Goal: Transaction & Acquisition: Purchase product/service

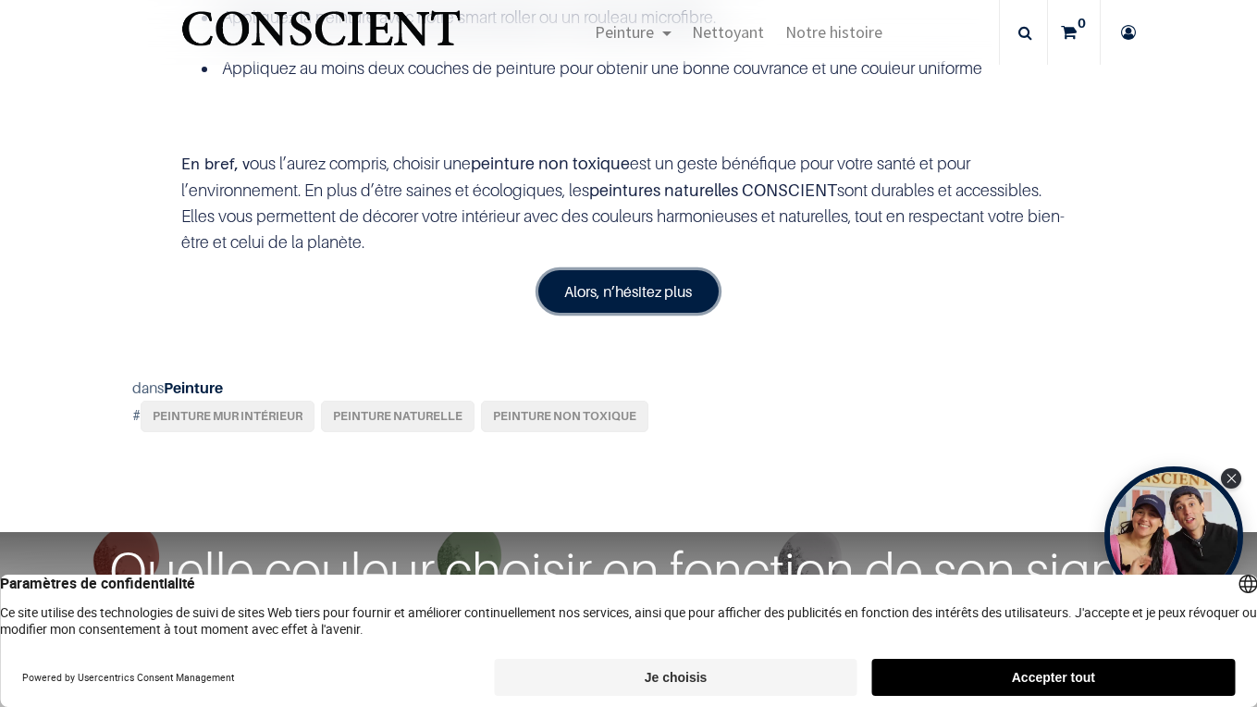
scroll to position [3104, 0]
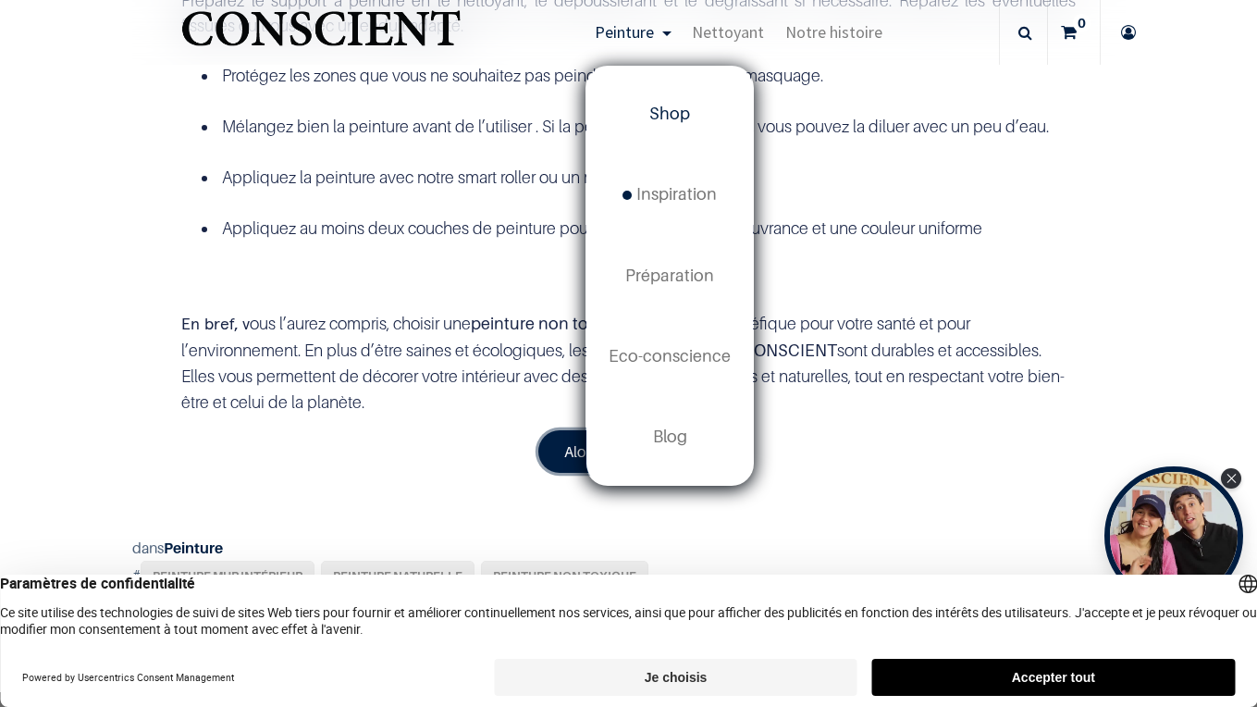
click at [669, 118] on span "Shop" at bounding box center [669, 113] width 41 height 19
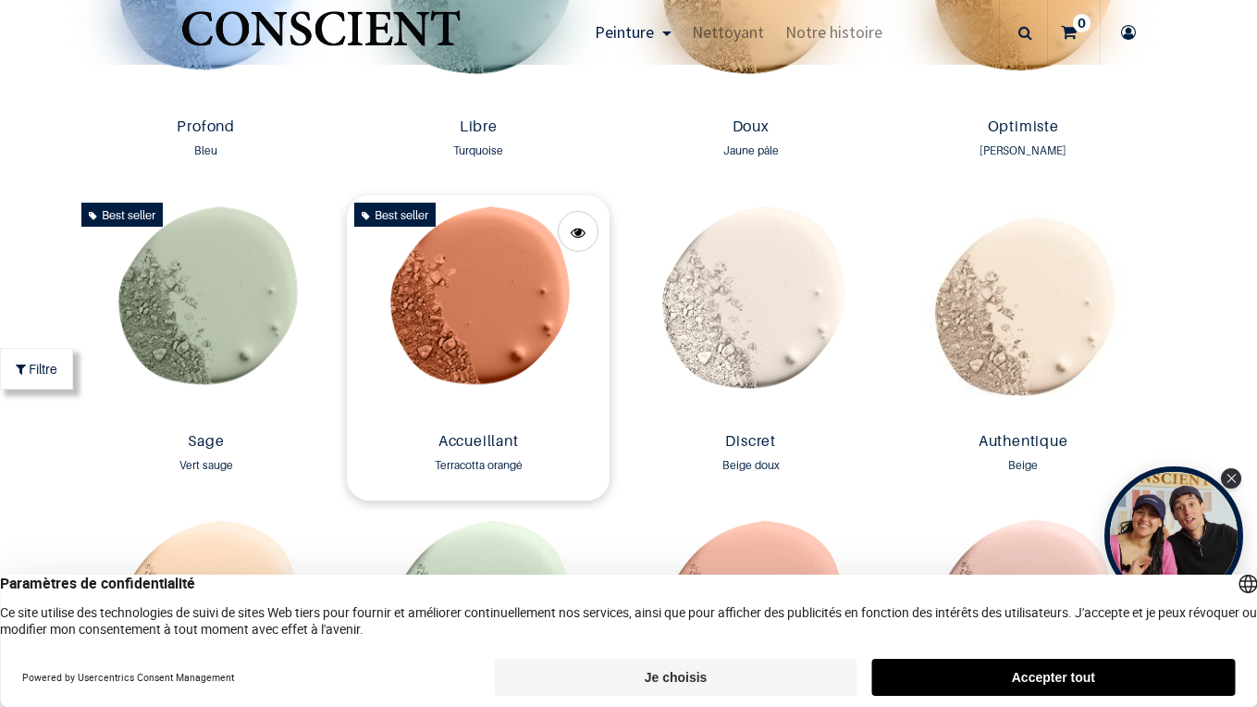
scroll to position [1367, 0]
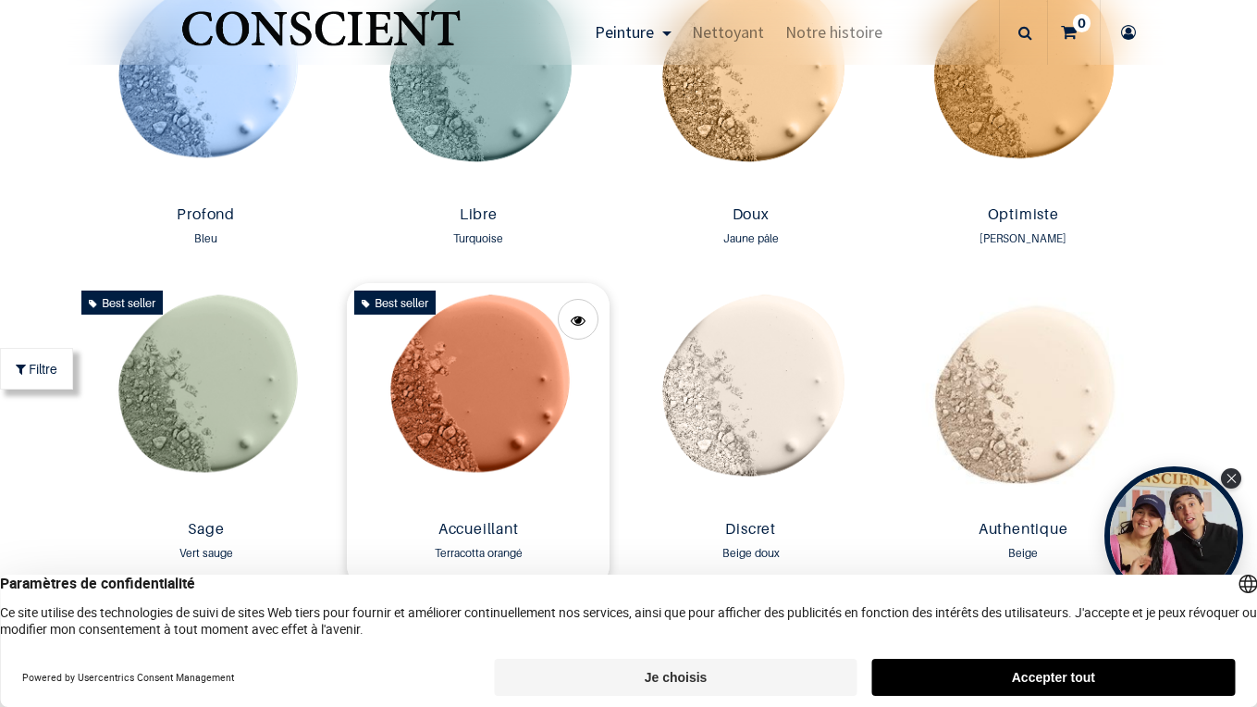
click at [486, 378] on img at bounding box center [479, 397] width 264 height 229
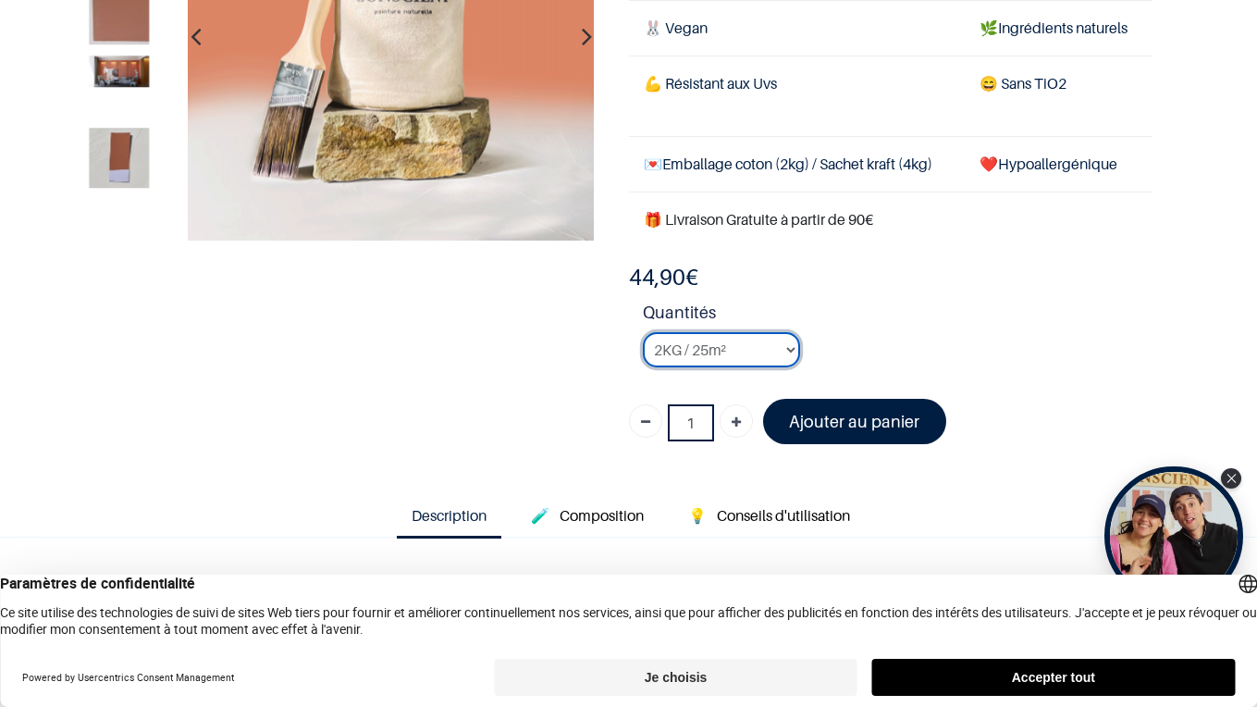
click at [779, 348] on select "2KG / 25m² 4KG / 50m² 8KG / 100m² Testeur" at bounding box center [721, 349] width 157 height 35
click option "8KG / 100m²" at bounding box center [0, 0] width 0 height 0
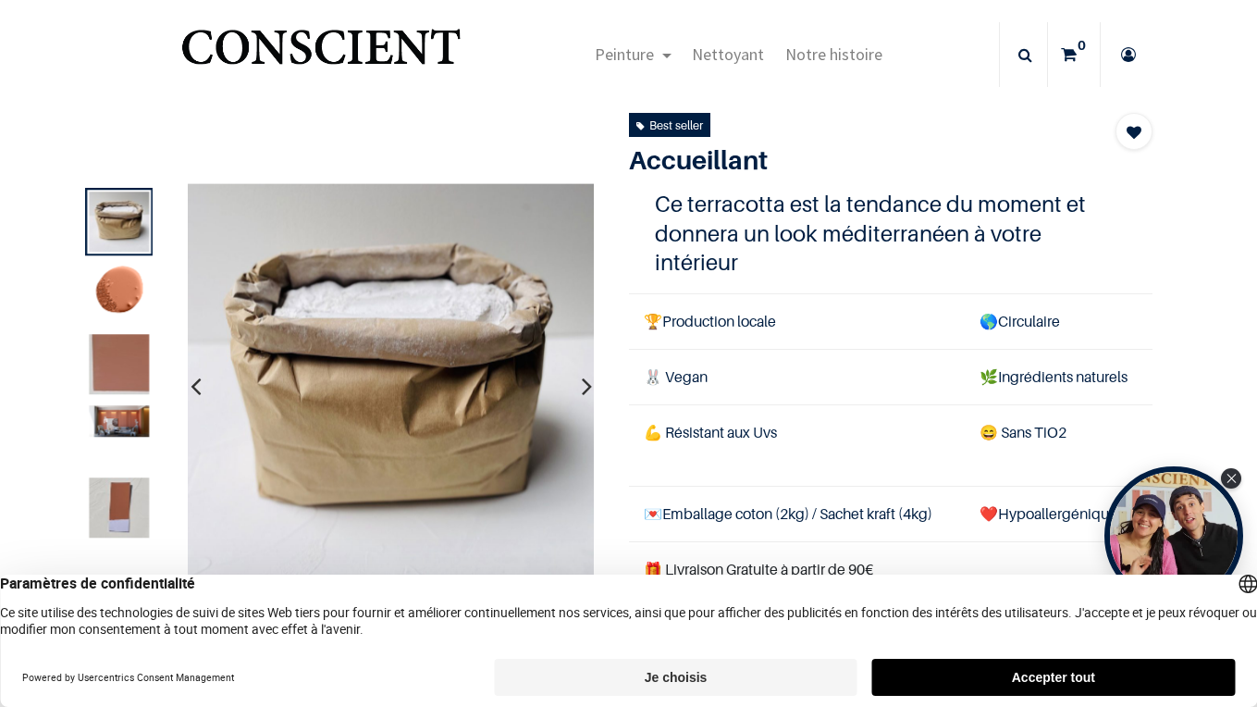
scroll to position [23, 0]
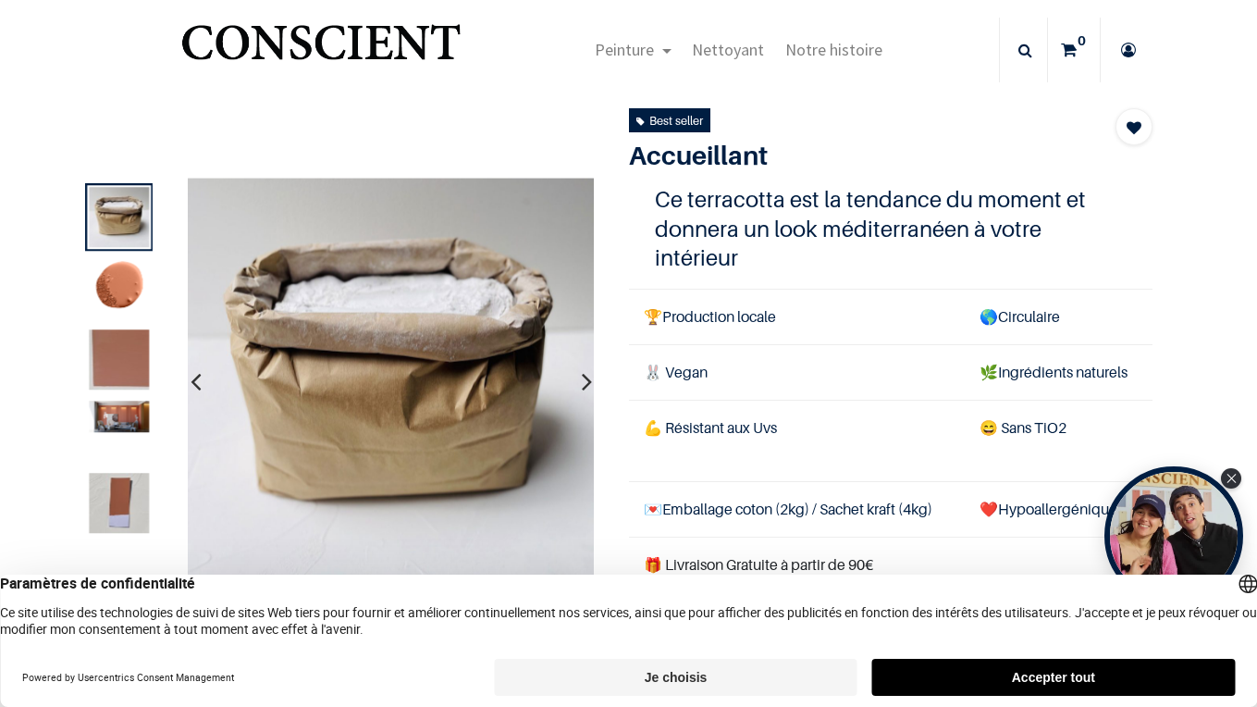
click at [120, 293] on img at bounding box center [119, 288] width 60 height 60
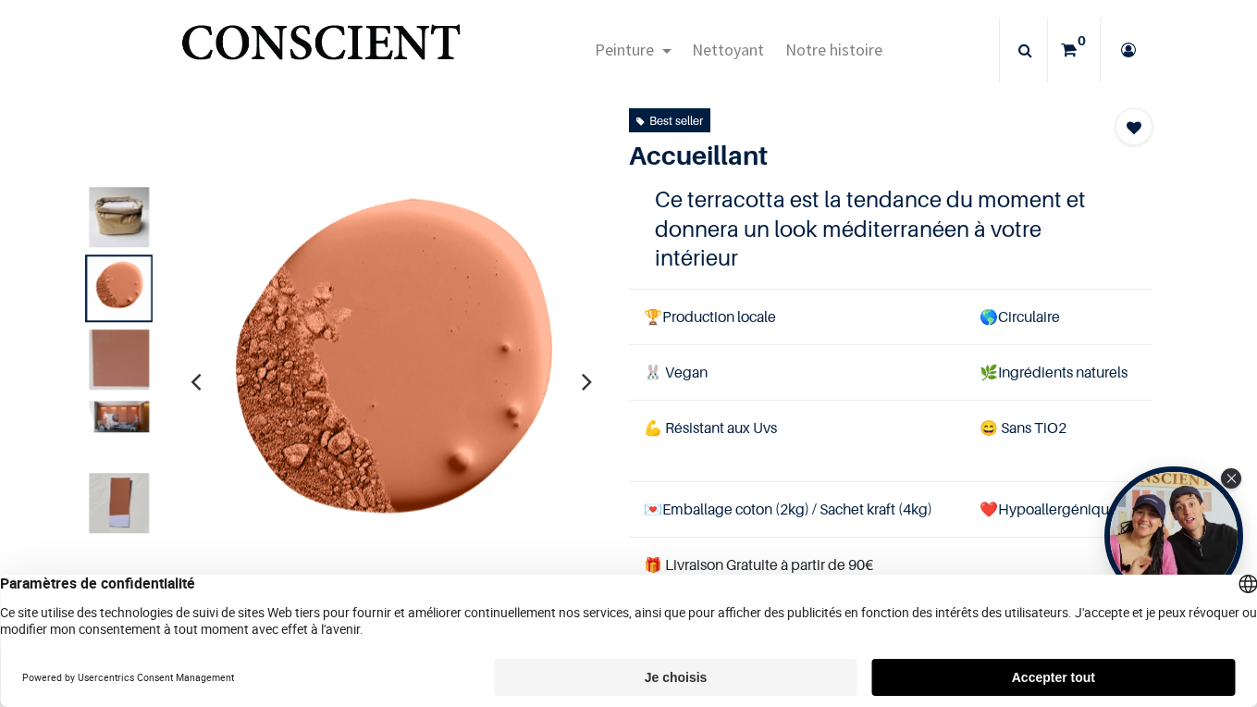
click at [119, 358] on img at bounding box center [119, 359] width 60 height 60
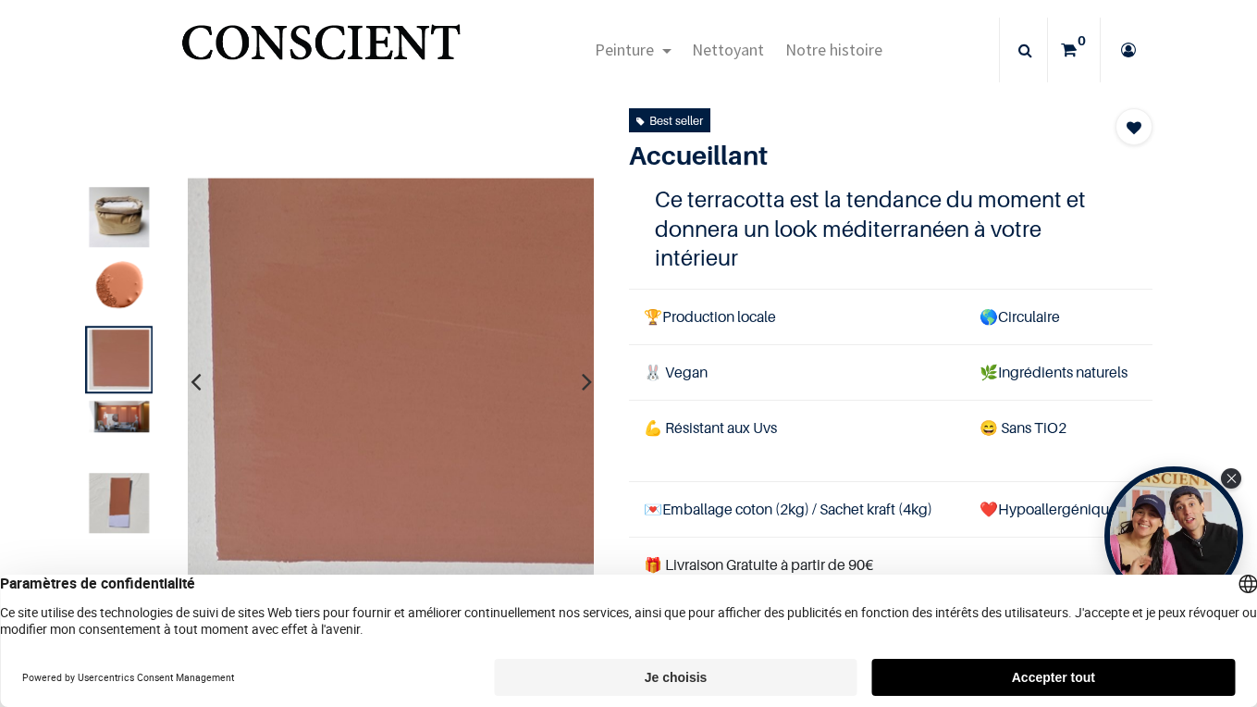
select select "93"
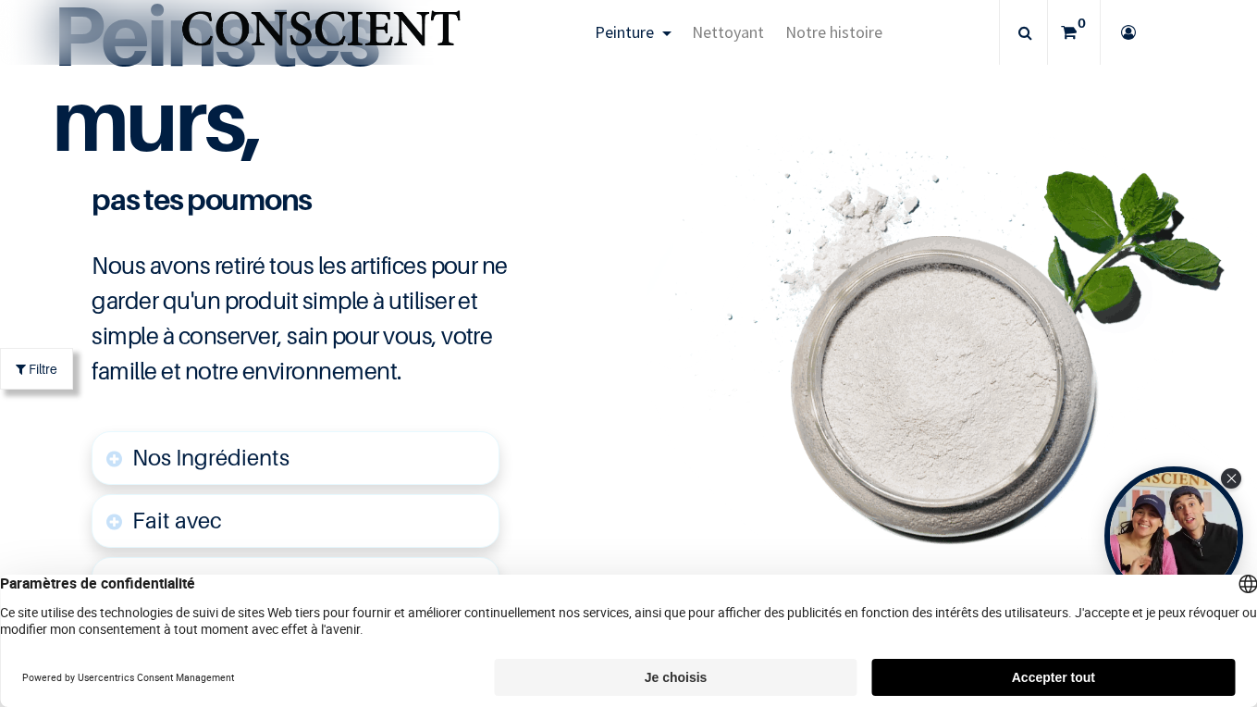
scroll to position [4286, 0]
click at [164, 460] on span "Nos Ingrédients" at bounding box center [210, 458] width 157 height 27
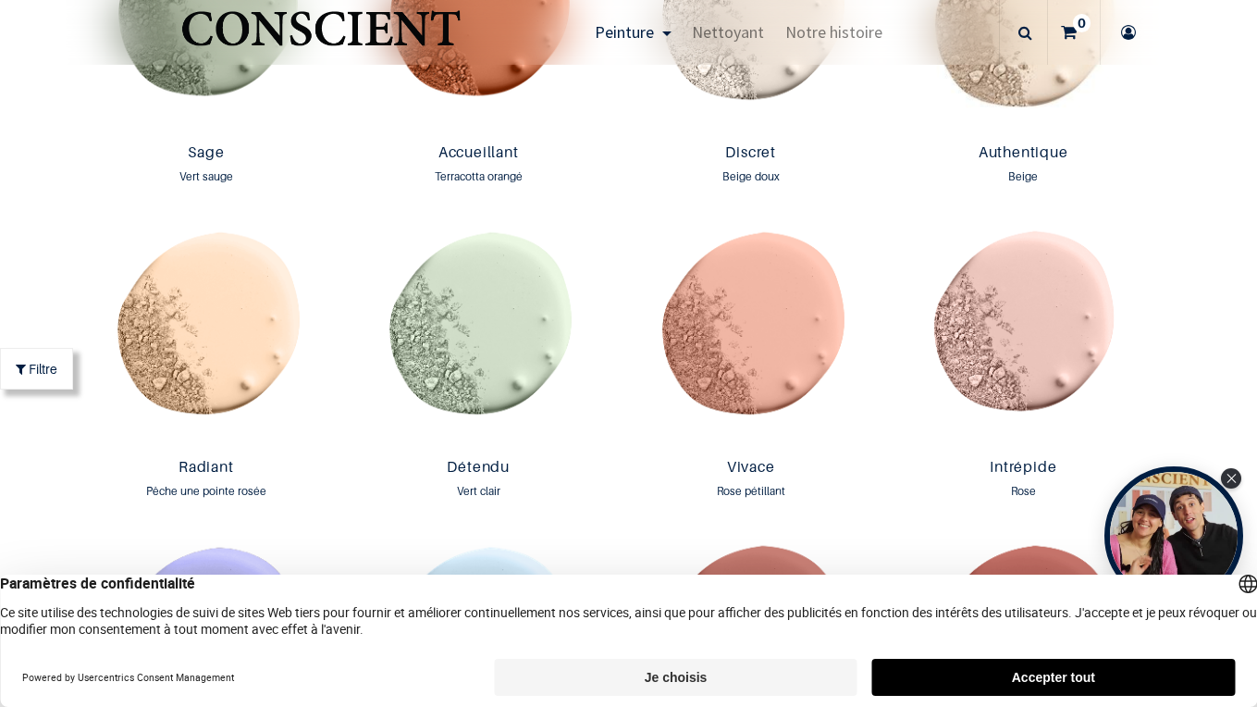
scroll to position [1769, 0]
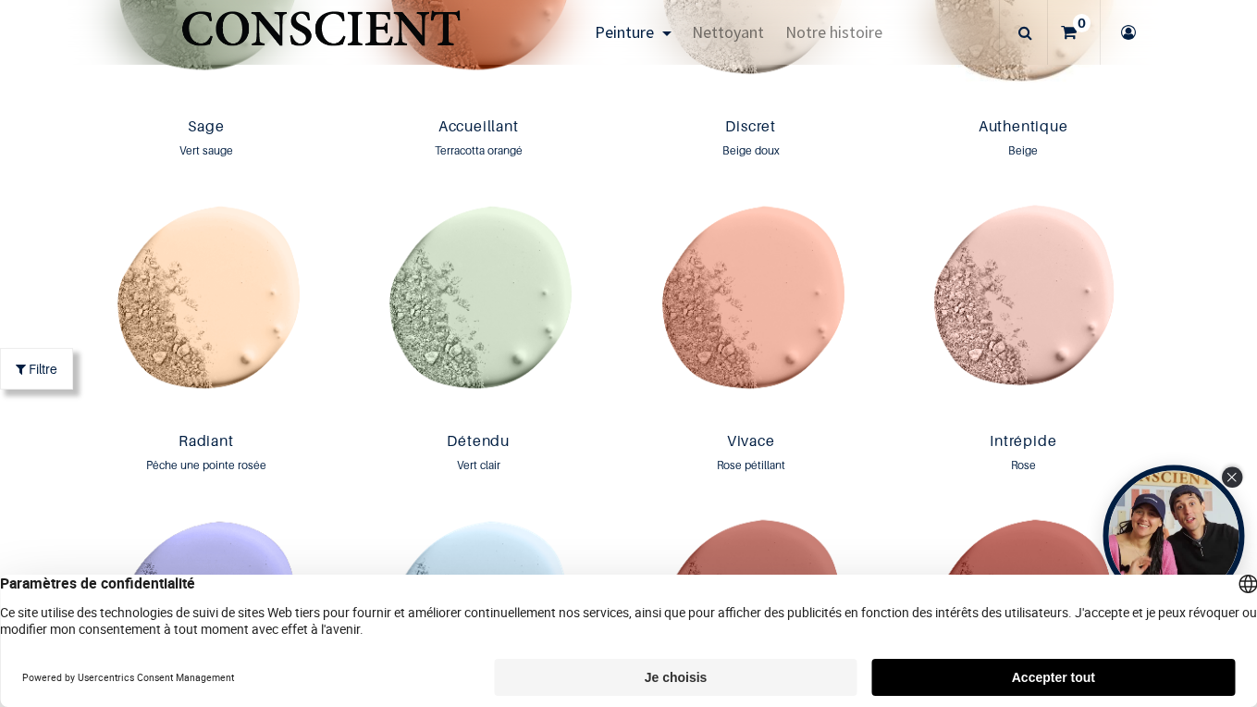
click at [1225, 481] on div "Close Tolstoy widget" at bounding box center [1232, 477] width 20 height 20
